Goal: Navigation & Orientation: Find specific page/section

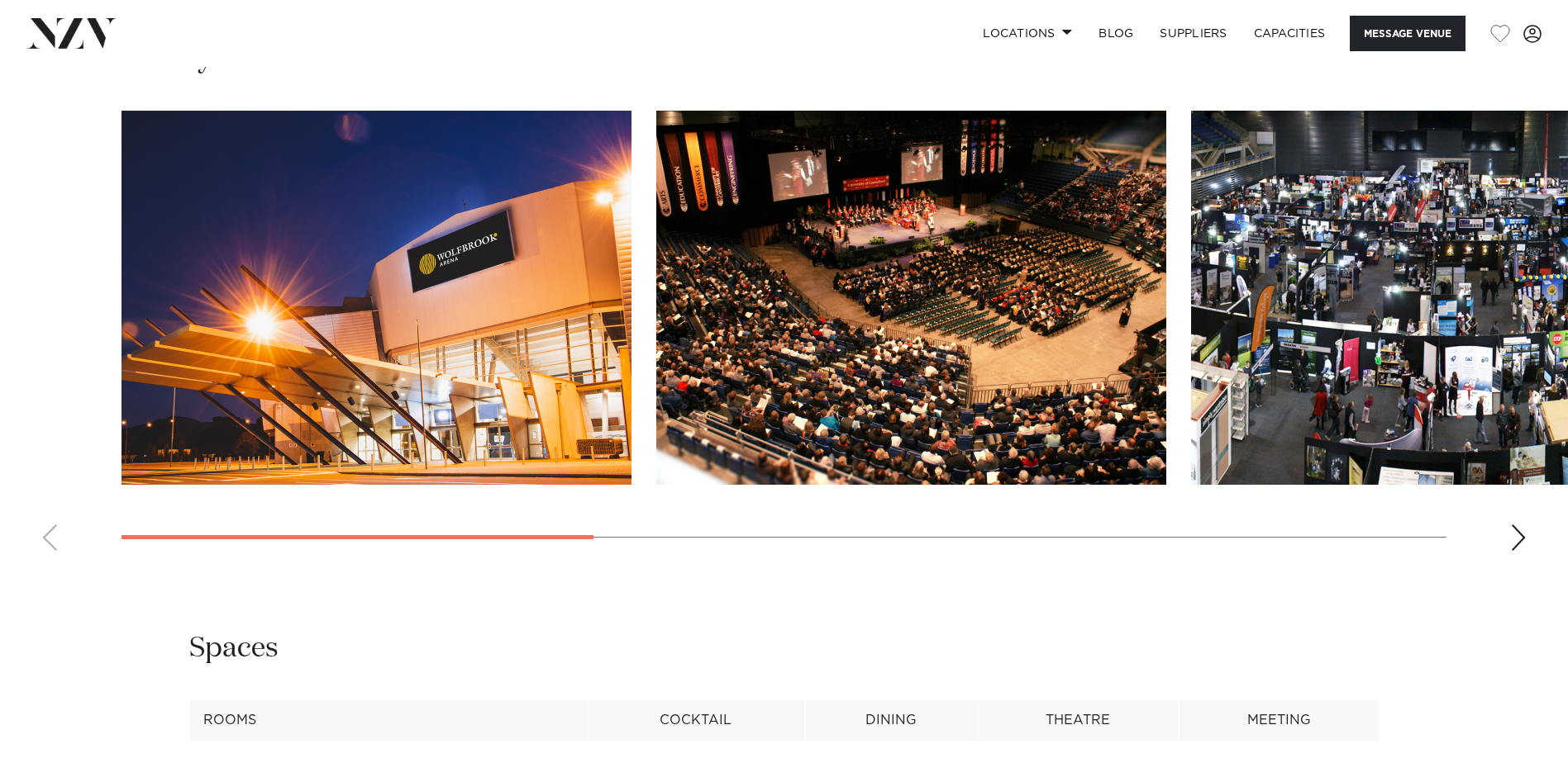
scroll to position [1735, 0]
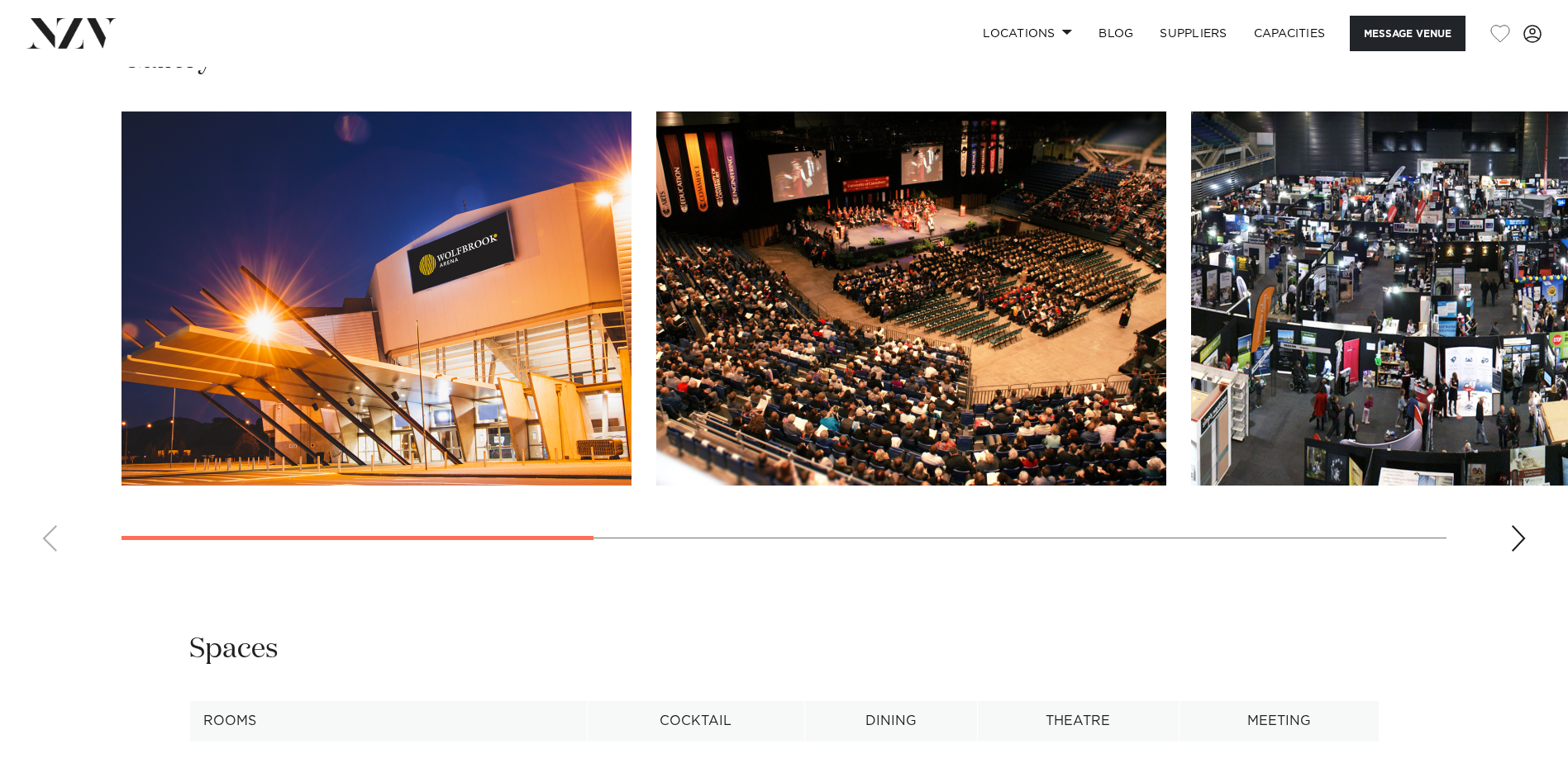
click at [1512, 552] on div "Next slide" at bounding box center [1518, 538] width 17 height 27
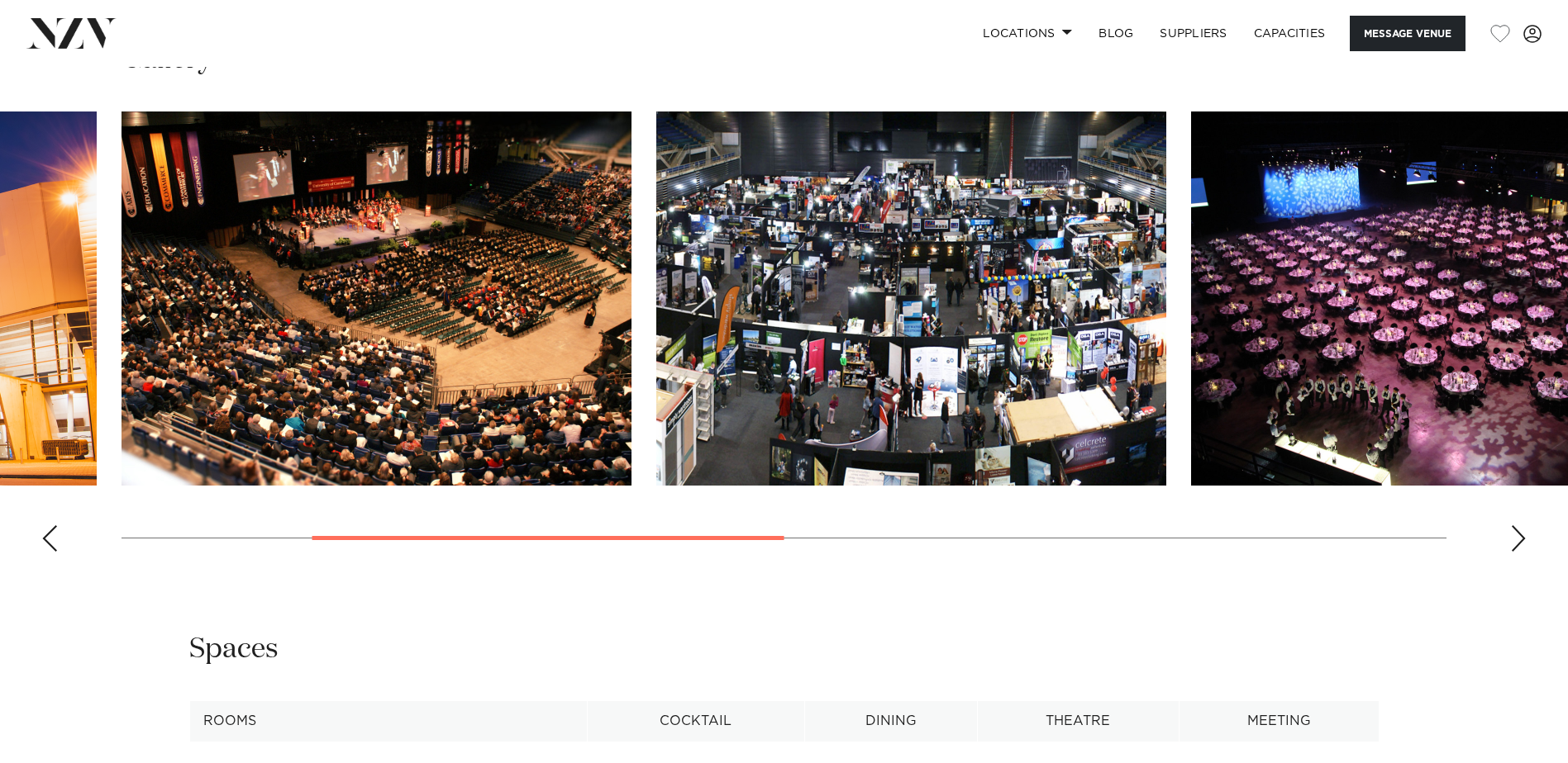
click at [1512, 552] on div "Next slide" at bounding box center [1518, 538] width 17 height 27
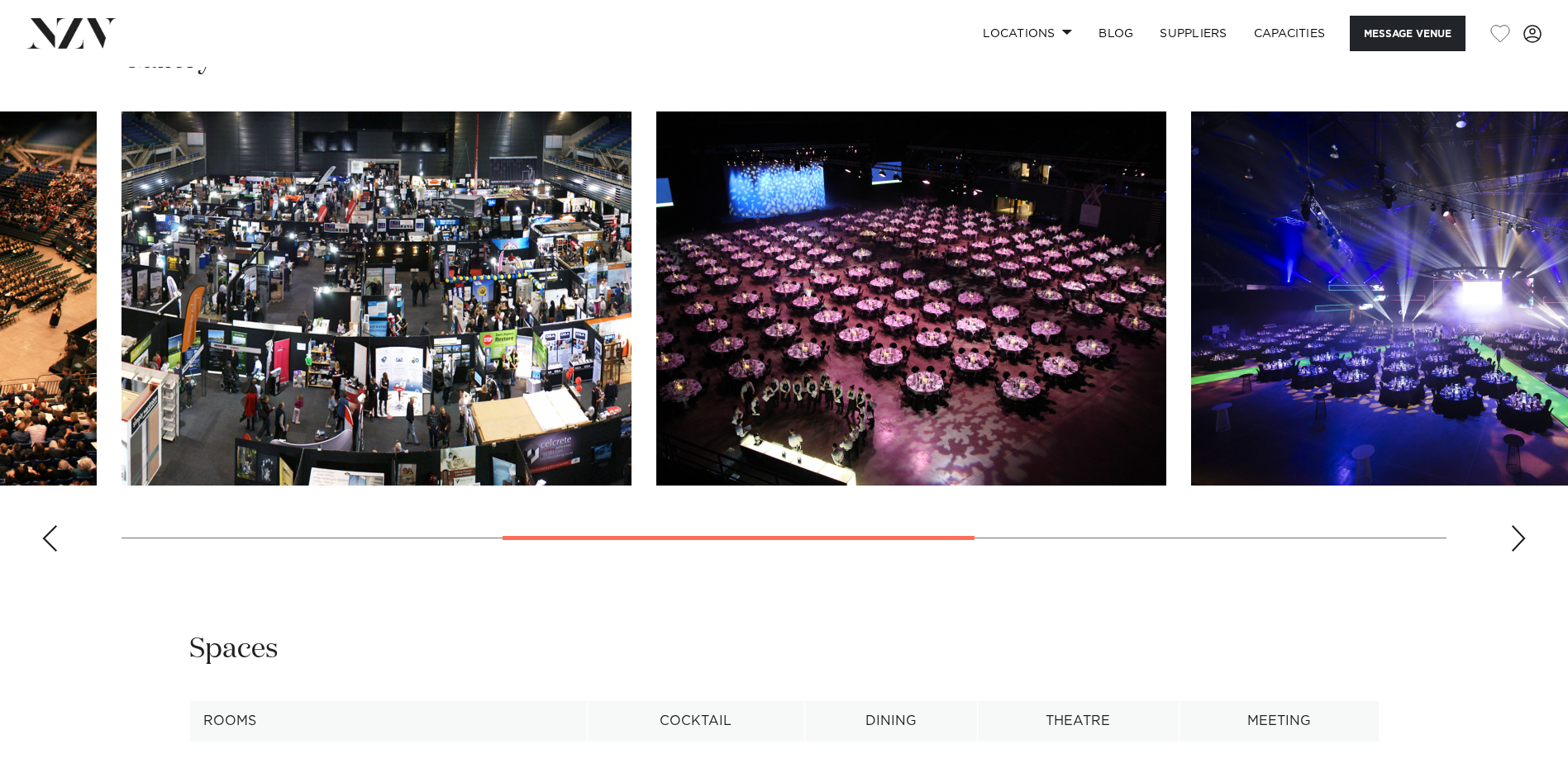
click at [1512, 552] on div "Next slide" at bounding box center [1518, 538] width 17 height 27
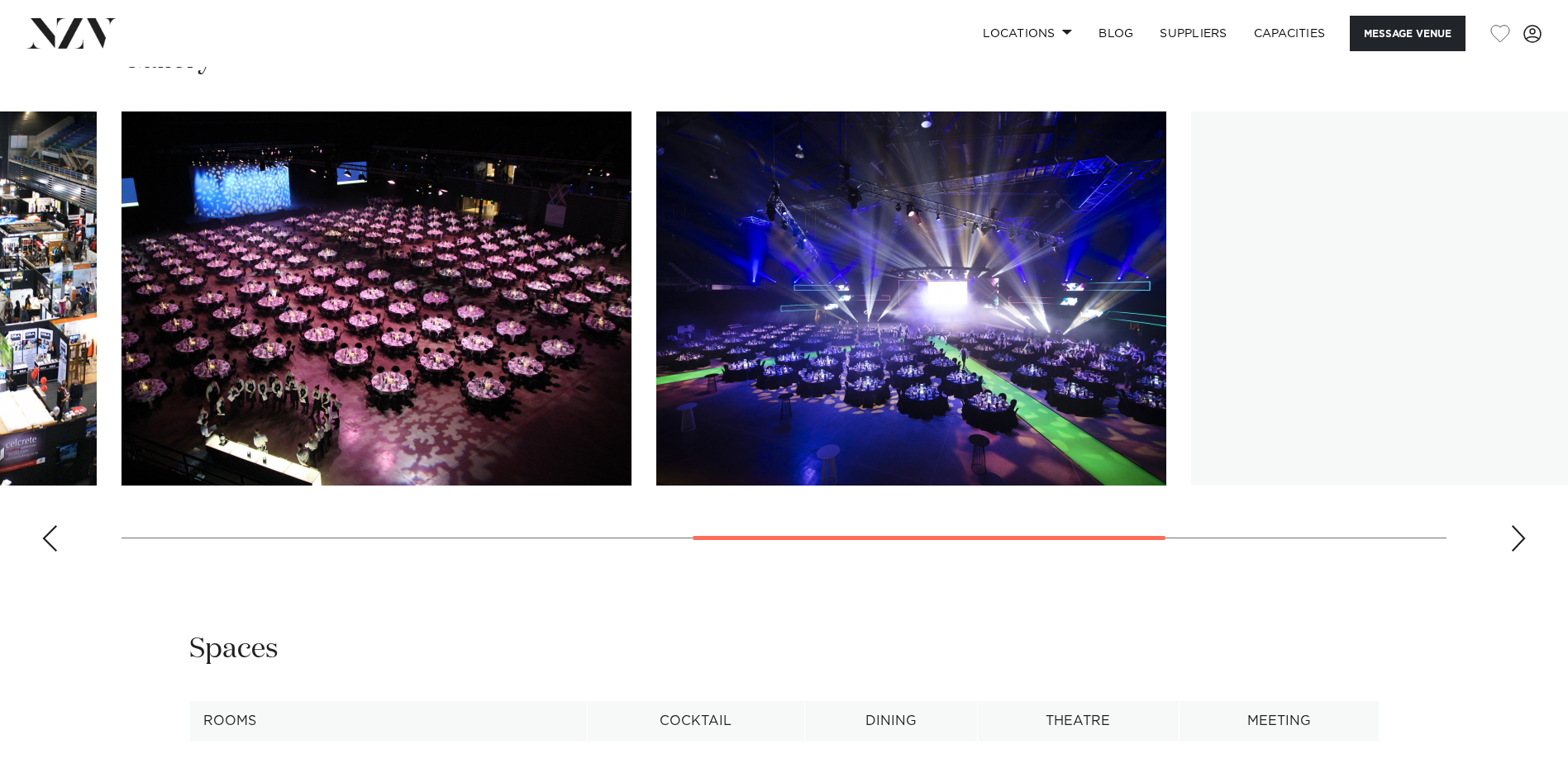
click at [1512, 552] on div "Next slide" at bounding box center [1518, 538] width 17 height 27
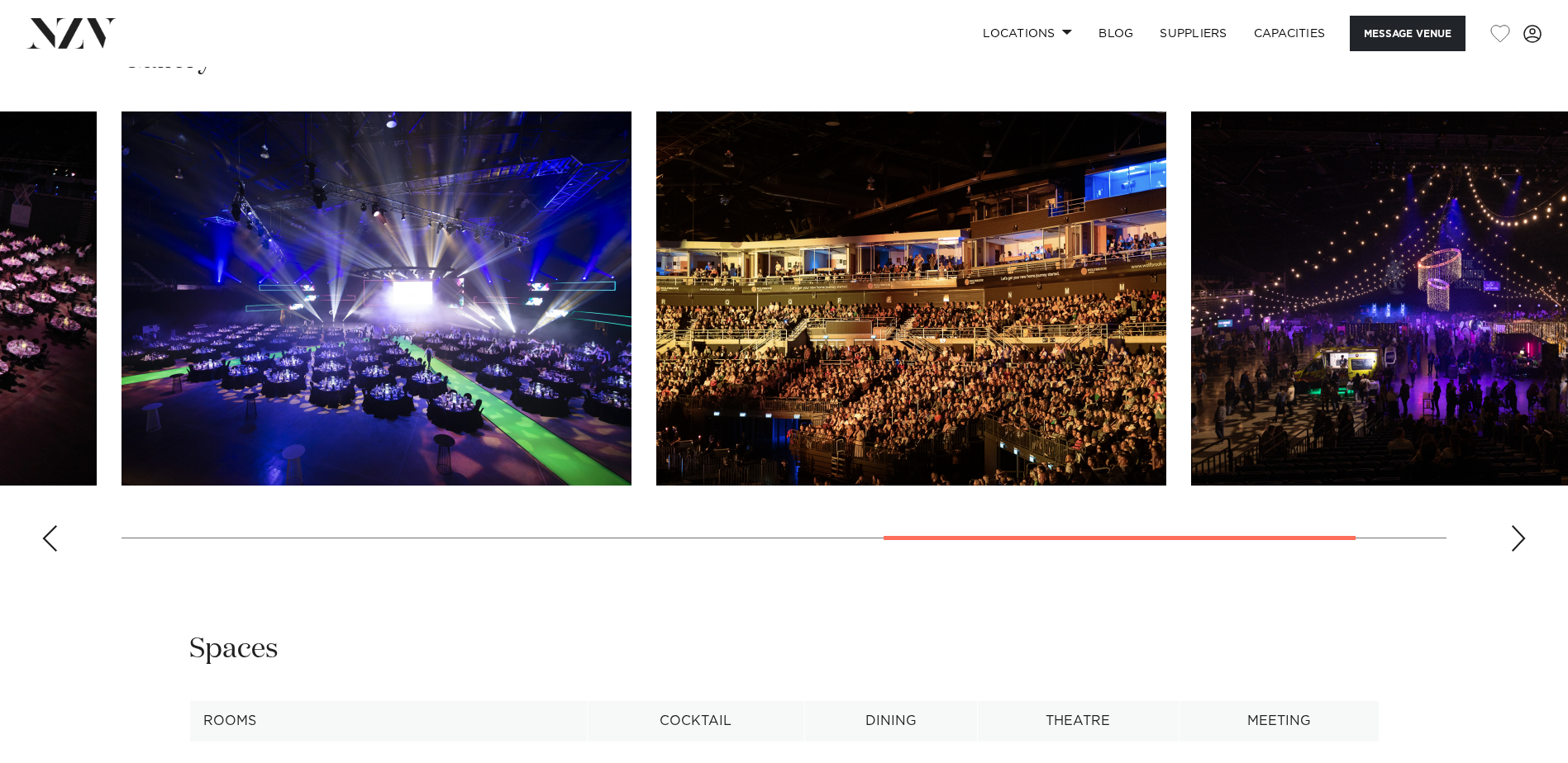
click at [1512, 552] on div "Next slide" at bounding box center [1518, 538] width 17 height 27
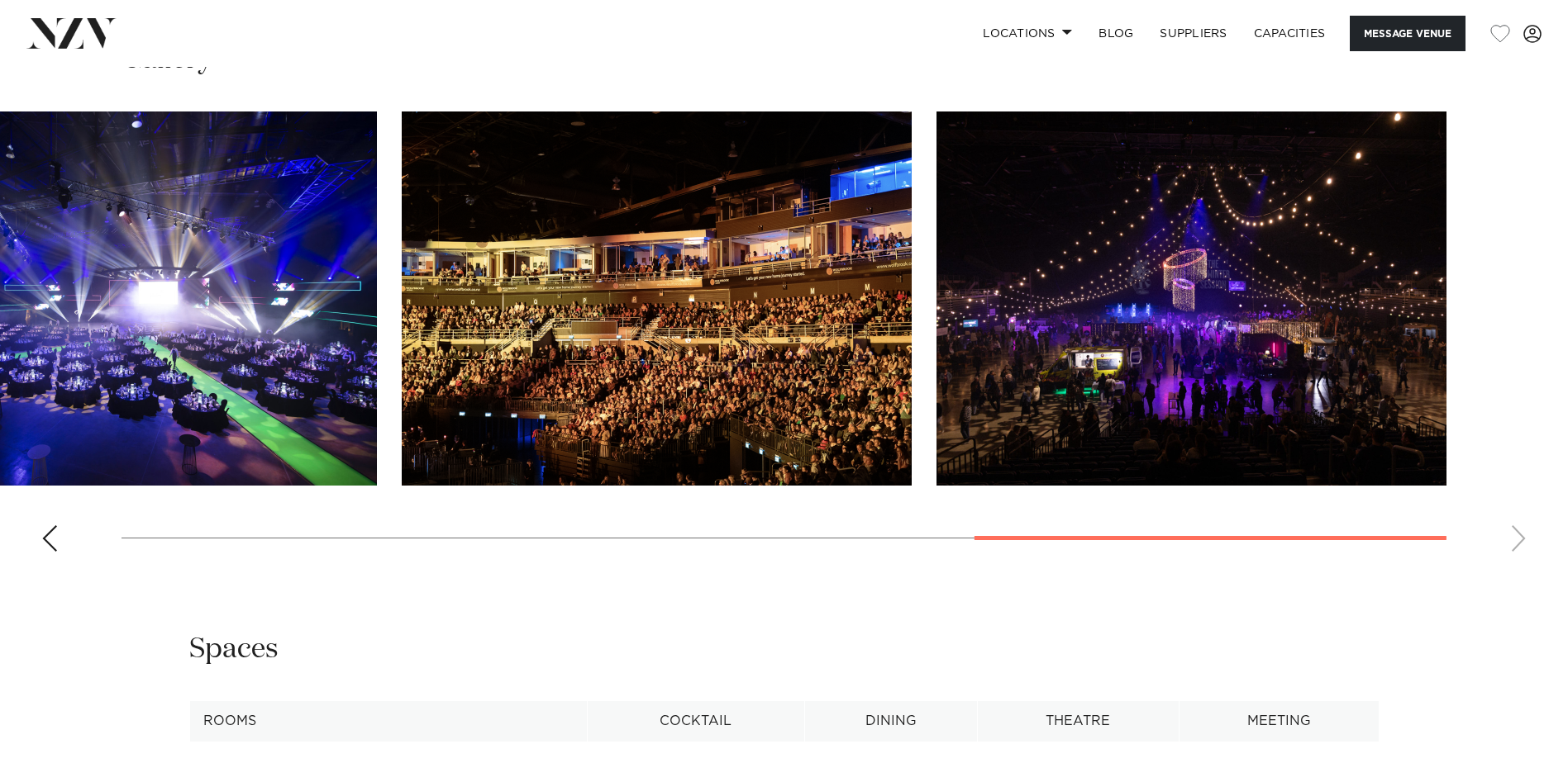
click at [1512, 564] on swiper-container at bounding box center [784, 338] width 1568 height 453
click at [57, 552] on div "Previous slide" at bounding box center [49, 538] width 17 height 27
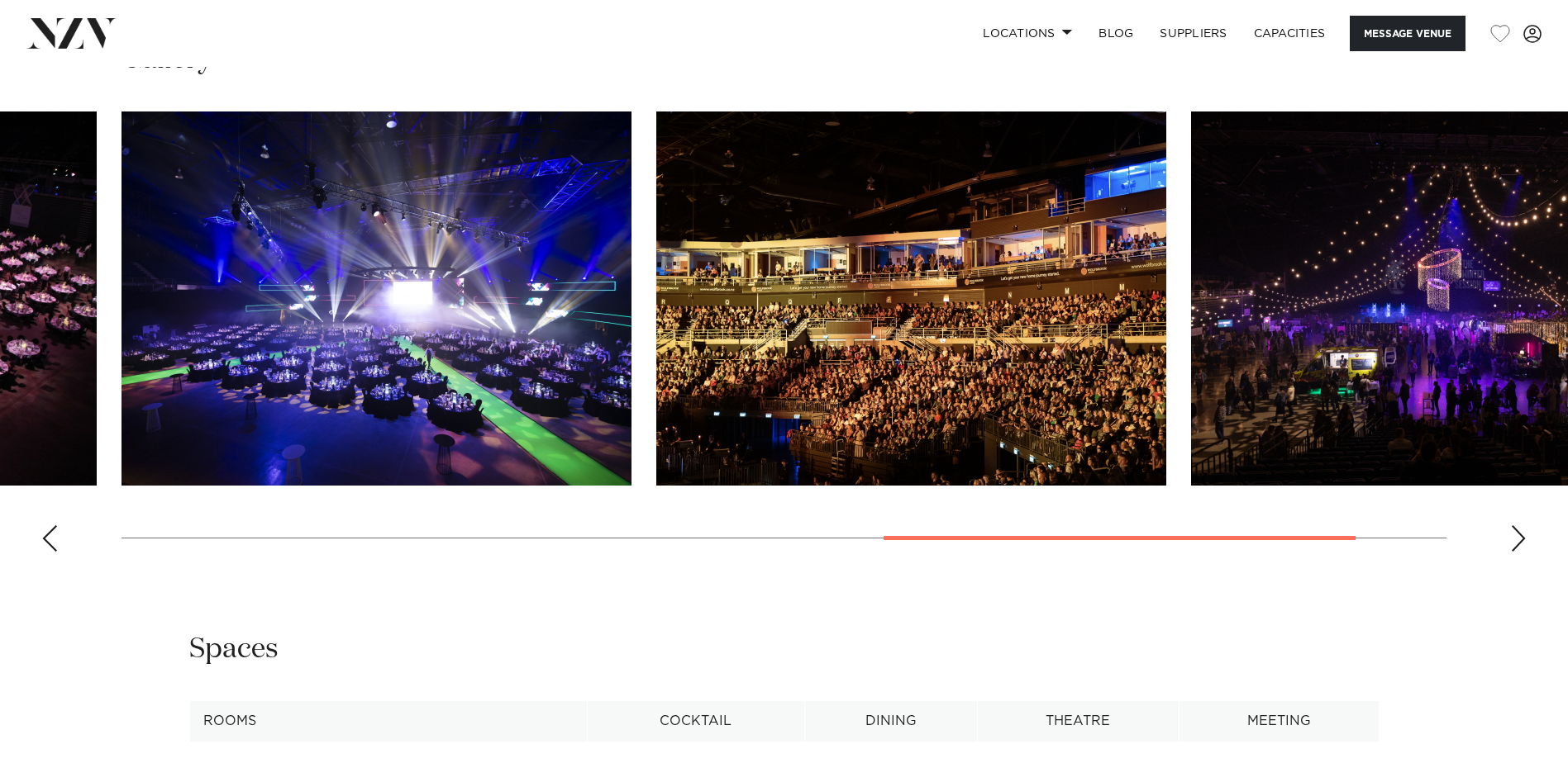
click at [59, 565] on swiper-container at bounding box center [784, 338] width 1568 height 453
click at [51, 552] on div "Previous slide" at bounding box center [49, 538] width 17 height 27
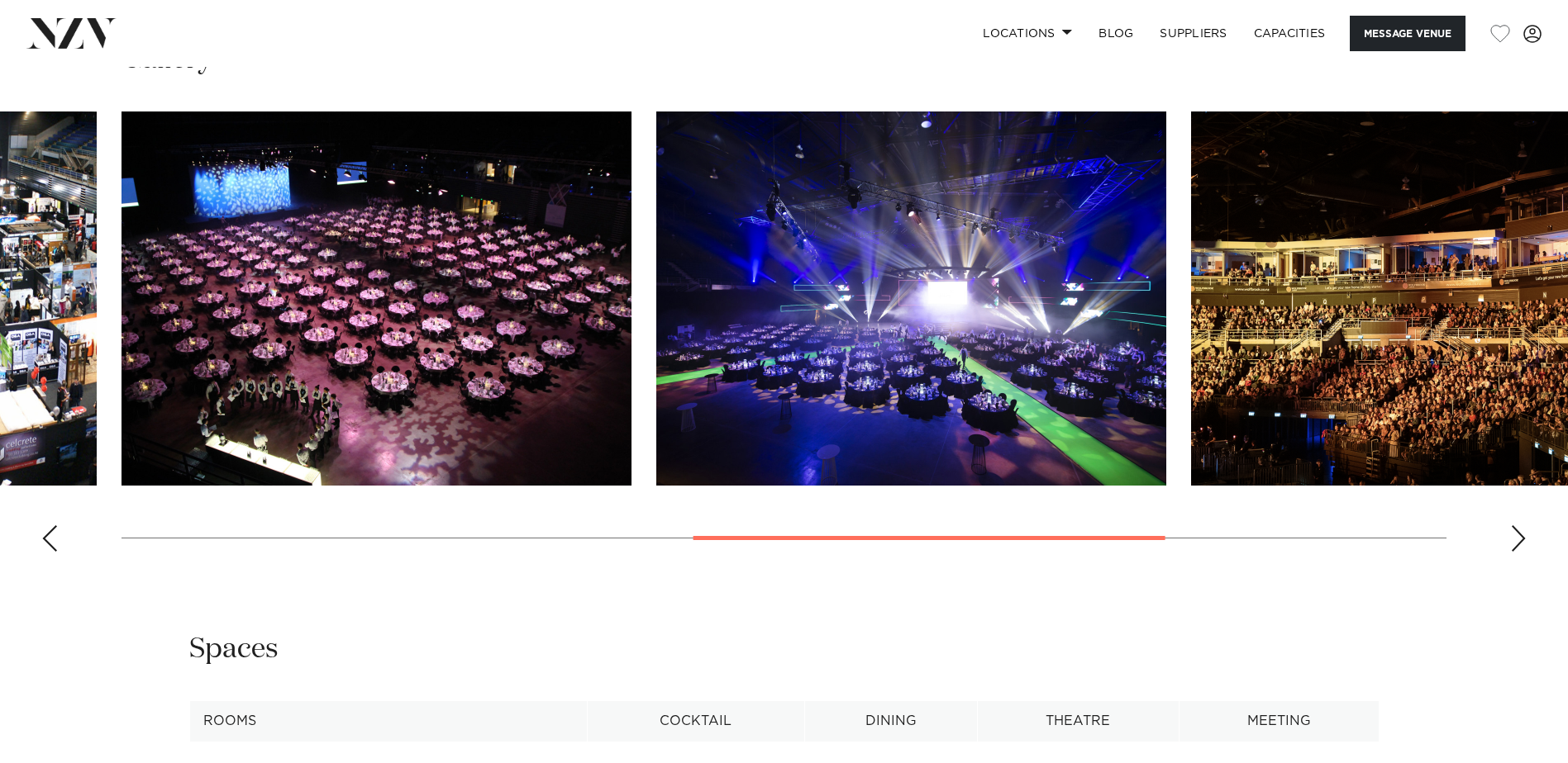
click at [51, 552] on div "Previous slide" at bounding box center [49, 538] width 17 height 27
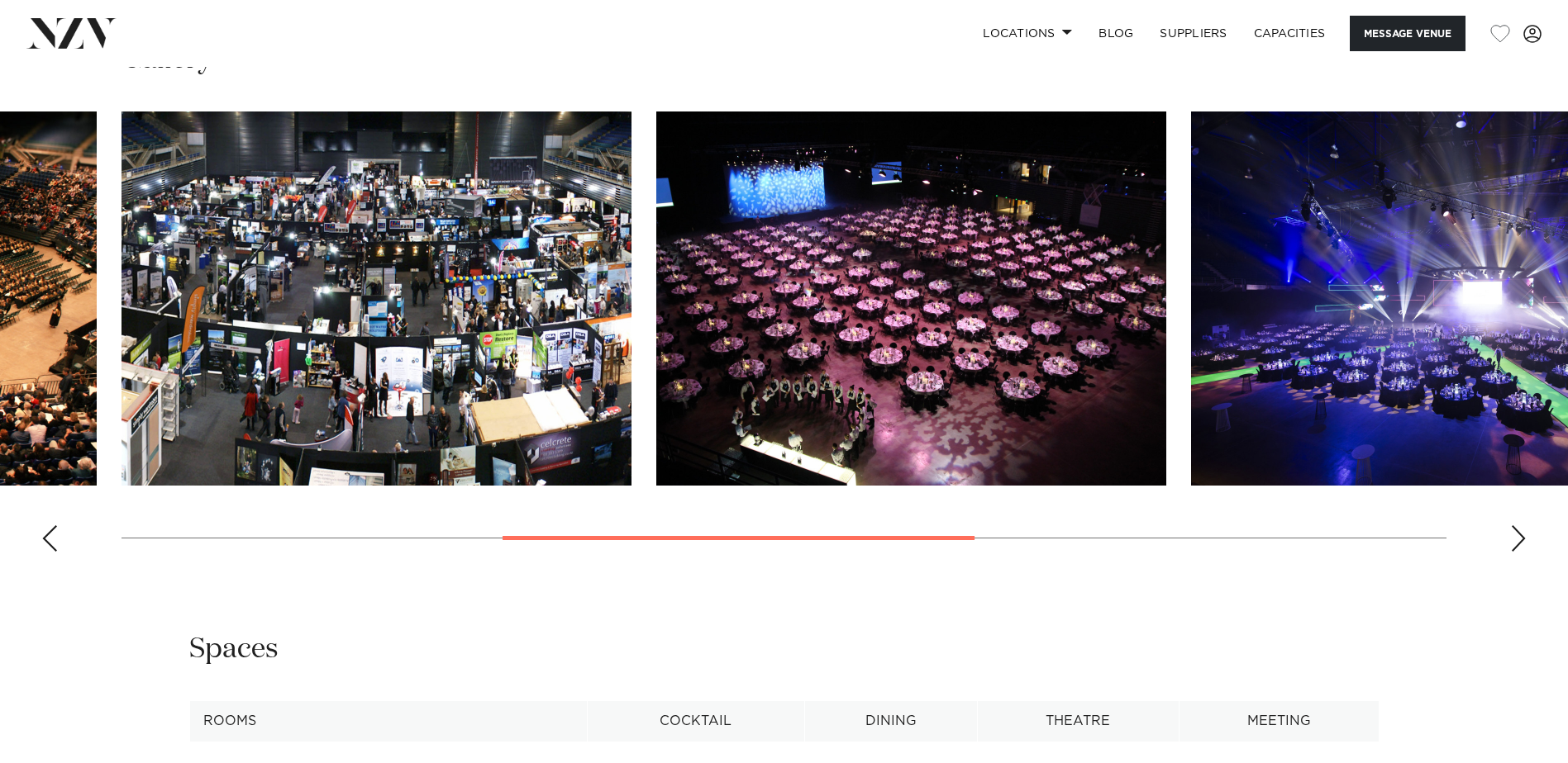
click at [51, 552] on div "Previous slide" at bounding box center [49, 538] width 17 height 27
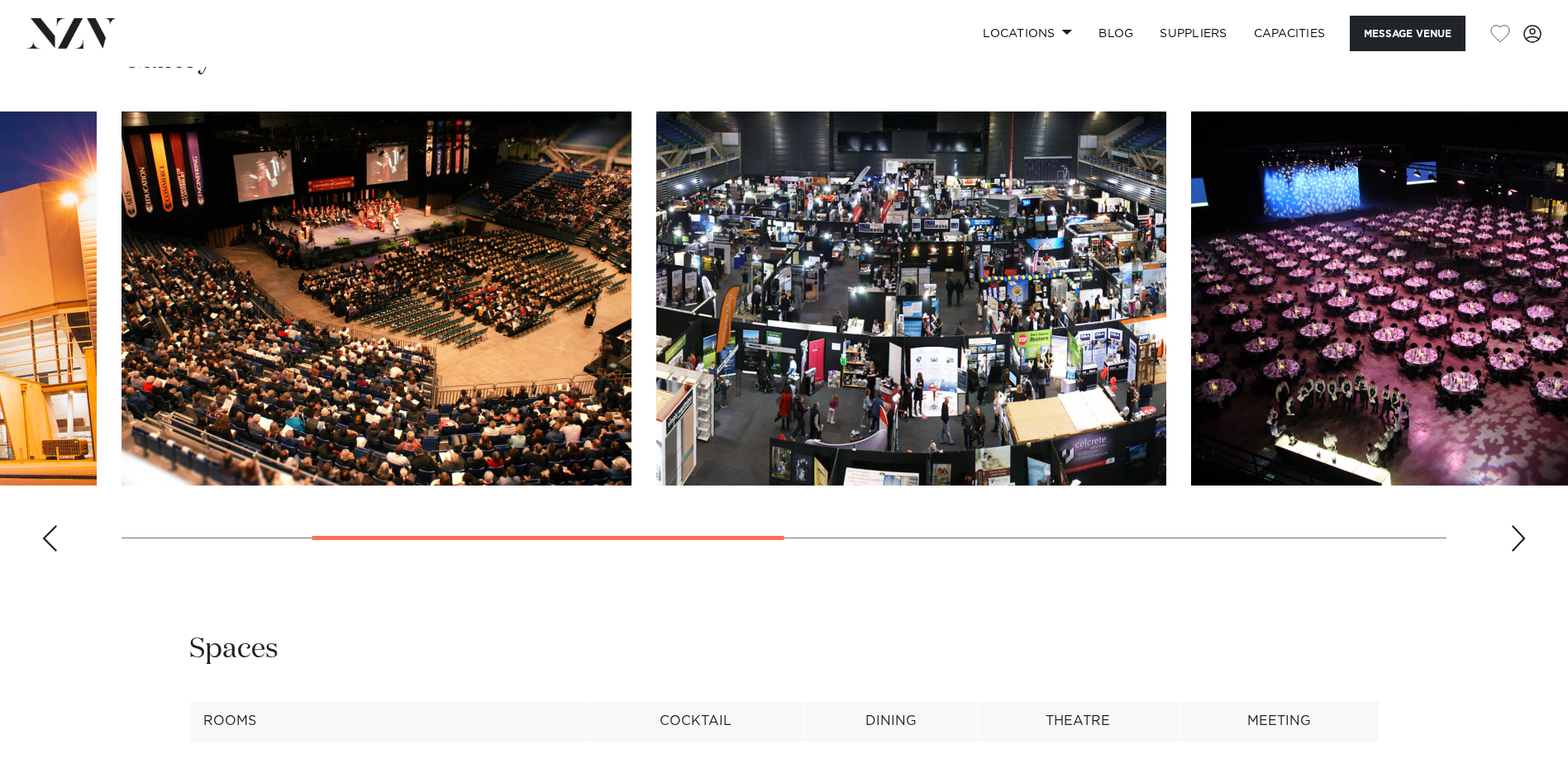
click at [308, 373] on img "2 / 7" at bounding box center [376, 299] width 510 height 375
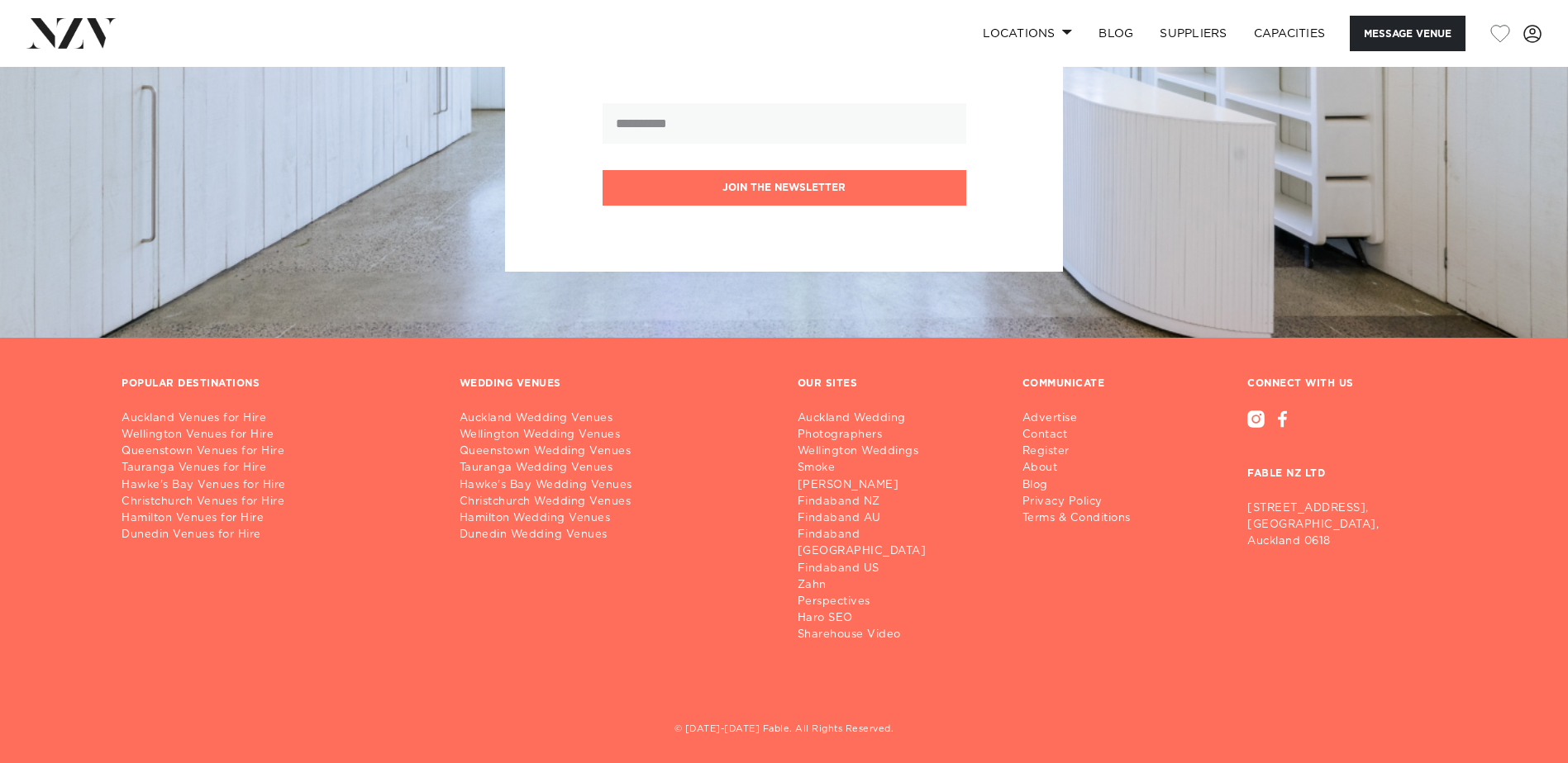
scroll to position [3750, 0]
